Goal: Check status: Check status

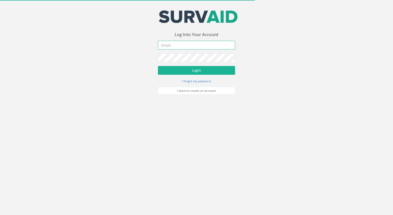
click at [175, 42] on input "email" at bounding box center [196, 45] width 77 height 9
type input "[EMAIL_ADDRESS][DOMAIN_NAME]"
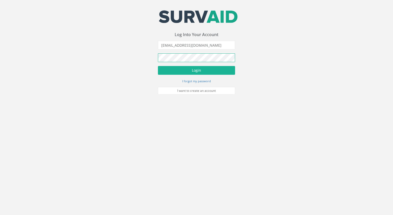
click at [158, 66] on button "Login" at bounding box center [196, 70] width 77 height 9
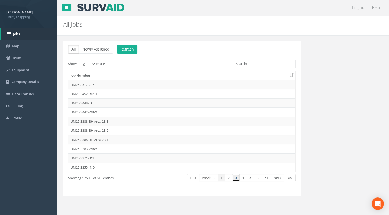
click at [236, 177] on link "3" at bounding box center [235, 177] width 7 height 7
click at [240, 177] on link "4" at bounding box center [242, 177] width 7 height 7
click at [247, 179] on link "5" at bounding box center [250, 177] width 7 height 7
click at [244, 179] on link "5" at bounding box center [242, 177] width 7 height 7
click at [239, 176] on link "5" at bounding box center [242, 177] width 7 height 7
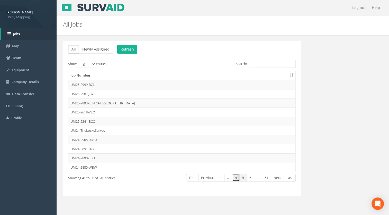
click at [236, 176] on link "4" at bounding box center [235, 177] width 7 height 7
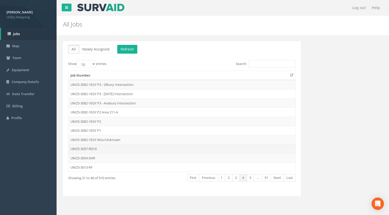
click at [96, 147] on td "UM25-3057-RD10" at bounding box center [181, 148] width 227 height 9
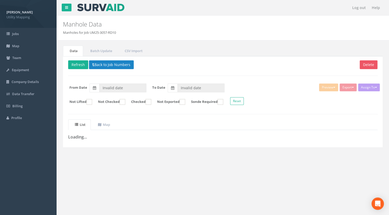
type input "[DATE]"
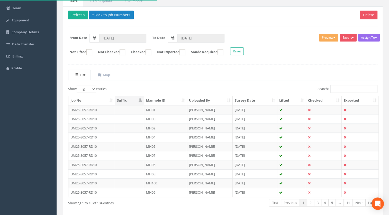
scroll to position [51, 0]
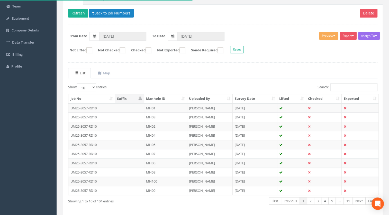
click at [156, 96] on th "Manhole ID" at bounding box center [165, 98] width 43 height 9
click at [89, 85] on select "10 25 50 100" at bounding box center [86, 87] width 19 height 8
select select "100"
click at [77, 83] on select "10 25 50 100" at bounding box center [86, 87] width 19 height 8
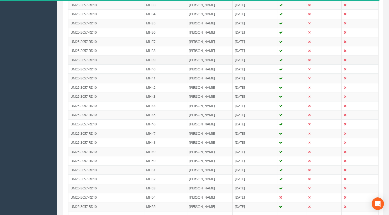
scroll to position [437, 0]
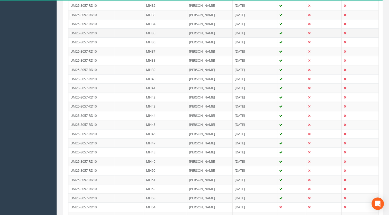
click at [156, 29] on td "MH35" at bounding box center [165, 32] width 43 height 9
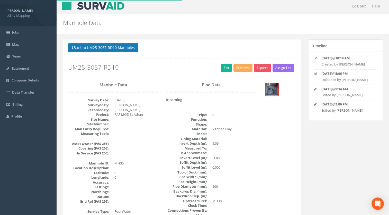
scroll to position [0, 0]
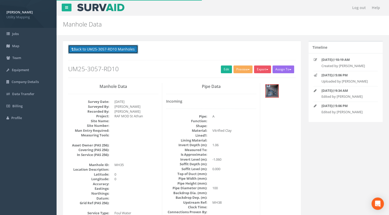
click at [124, 50] on button "Back to UM25-3057-RD10 Manholes" at bounding box center [103, 49] width 70 height 9
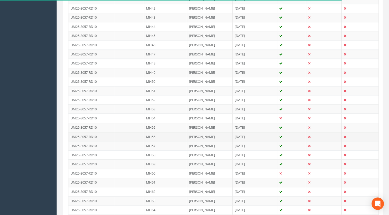
scroll to position [540, 0]
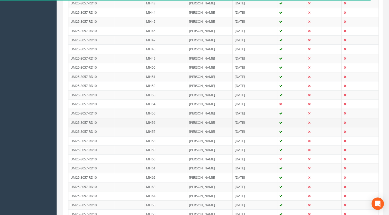
click at [154, 118] on td "MH56" at bounding box center [165, 122] width 43 height 9
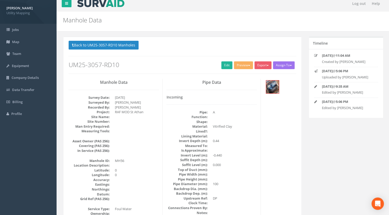
scroll to position [0, 0]
